Goal: Task Accomplishment & Management: Complete application form

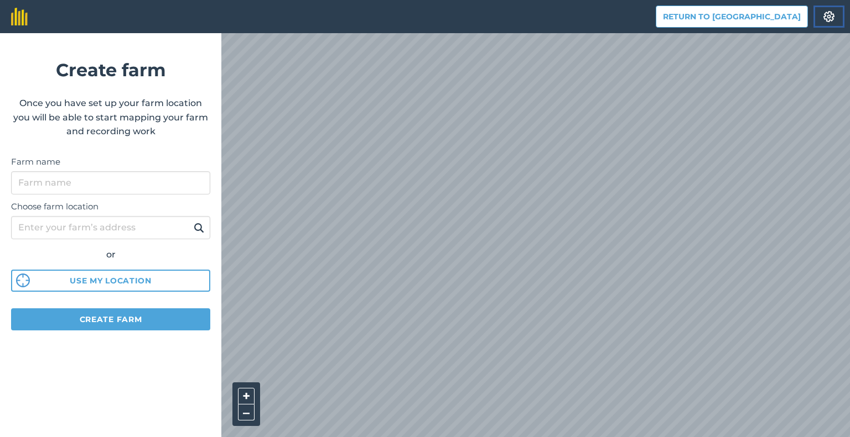
click at [830, 12] on img at bounding box center [828, 16] width 13 height 11
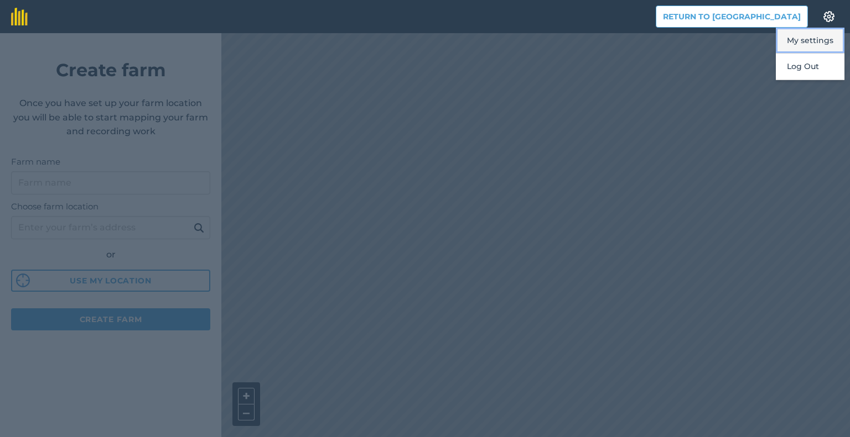
click at [828, 38] on button "My settings" at bounding box center [809, 41] width 69 height 26
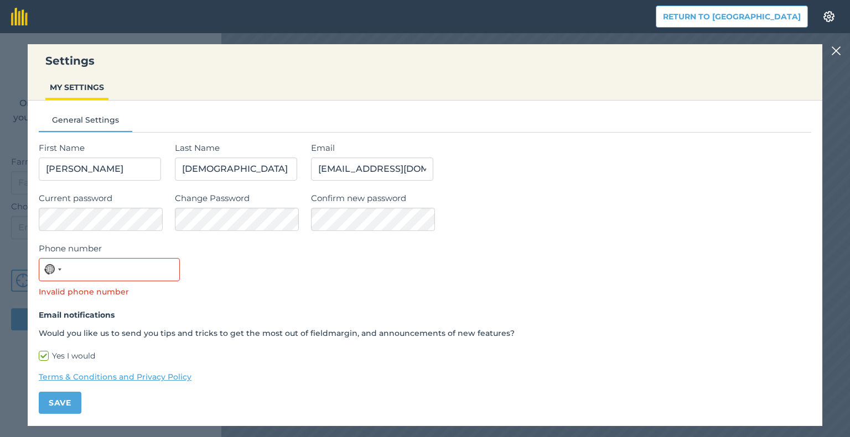
scroll to position [2, 0]
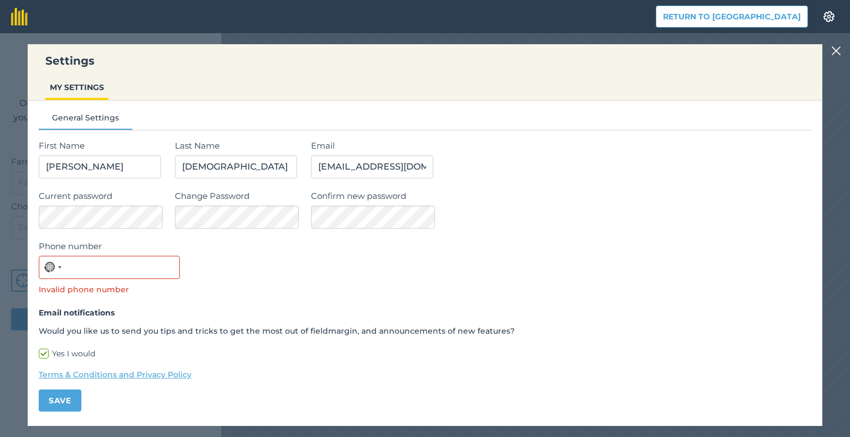
click at [836, 49] on img at bounding box center [836, 50] width 10 height 13
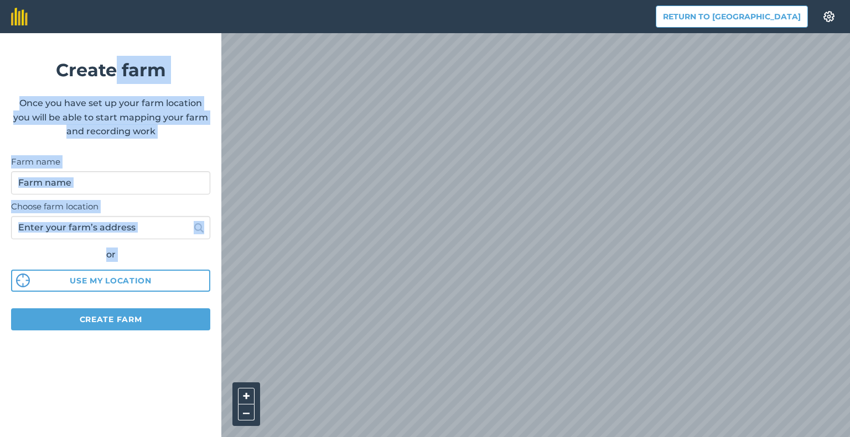
drag, startPoint x: 118, startPoint y: 48, endPoint x: 142, endPoint y: 290, distance: 243.5
click at [142, 290] on form "Create farm Once you have set up your farm location you will be able to start m…" at bounding box center [110, 235] width 221 height 404
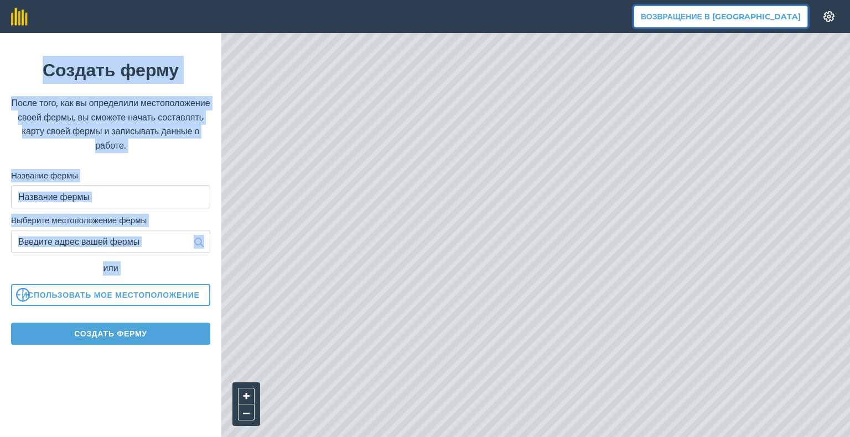
click at [736, 17] on font "Возвращение в [GEOGRAPHIC_DATA]" at bounding box center [720, 17] width 160 height 10
